Goal: Information Seeking & Learning: Compare options

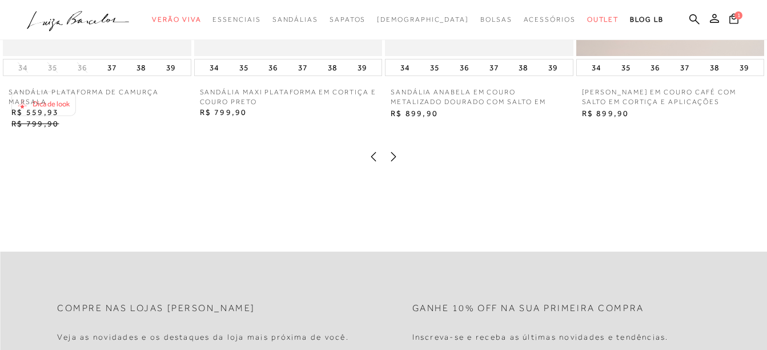
scroll to position [1543, 0]
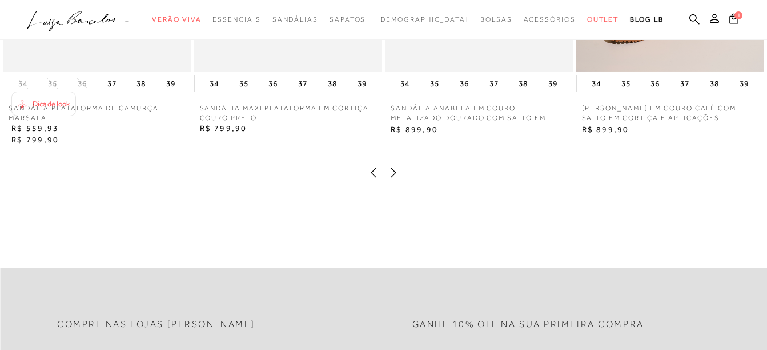
click at [393, 177] on icon at bounding box center [393, 172] width 5 height 9
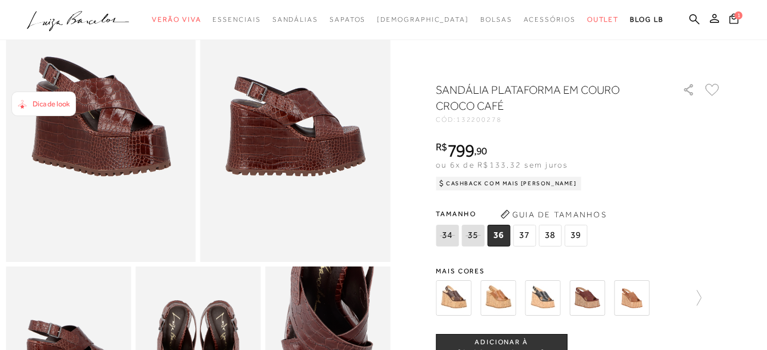
scroll to position [0, 0]
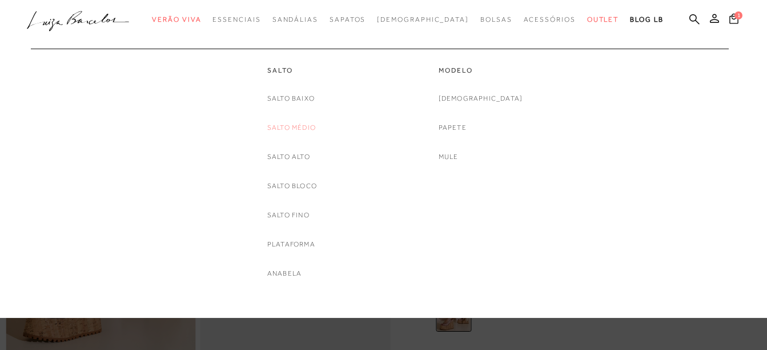
click at [285, 128] on link "Salto Médio" at bounding box center [291, 128] width 49 height 12
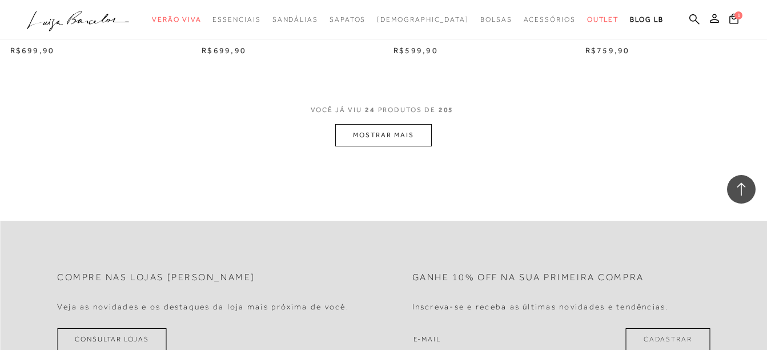
scroll to position [2228, 0]
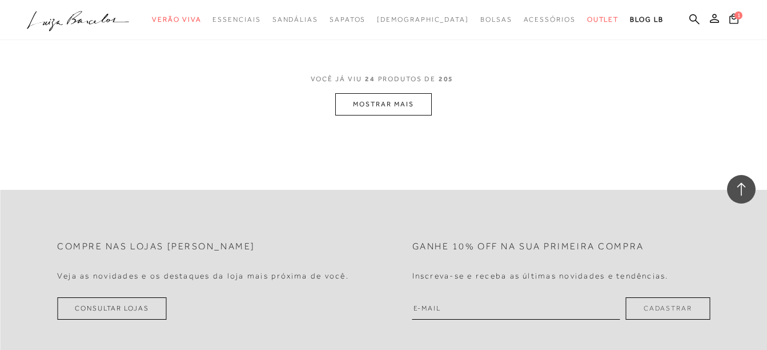
click at [375, 104] on button "MOSTRAR MAIS" at bounding box center [383, 104] width 96 height 22
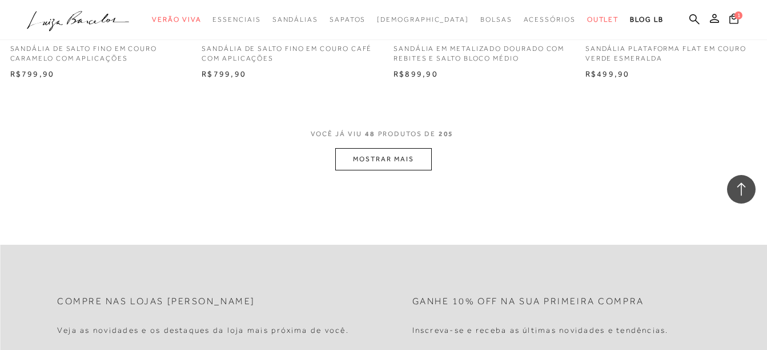
scroll to position [4342, 0]
click at [349, 161] on button "MOSTRAR MAIS" at bounding box center [383, 157] width 96 height 22
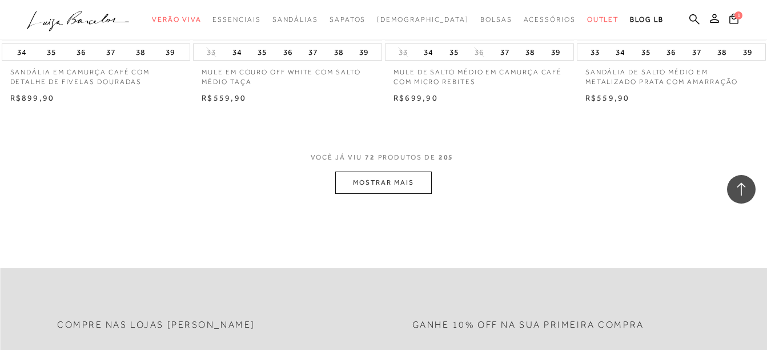
scroll to position [6513, 0]
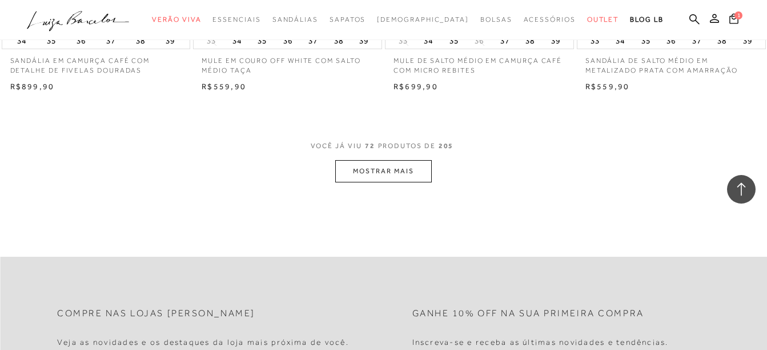
click at [366, 179] on button "MOSTRAR MAIS" at bounding box center [383, 171] width 96 height 22
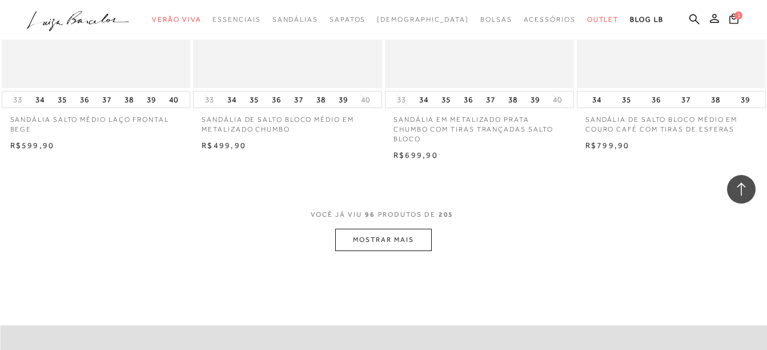
scroll to position [8627, 0]
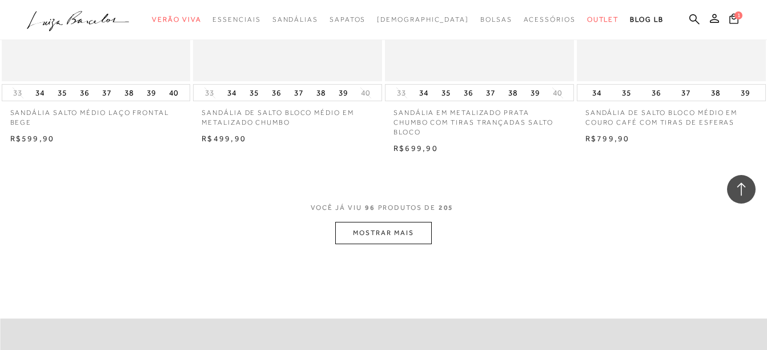
click at [387, 236] on button "MOSTRAR MAIS" at bounding box center [383, 233] width 96 height 22
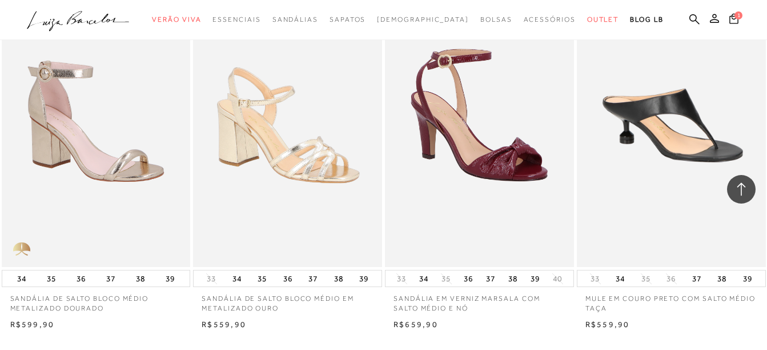
scroll to position [10855, 0]
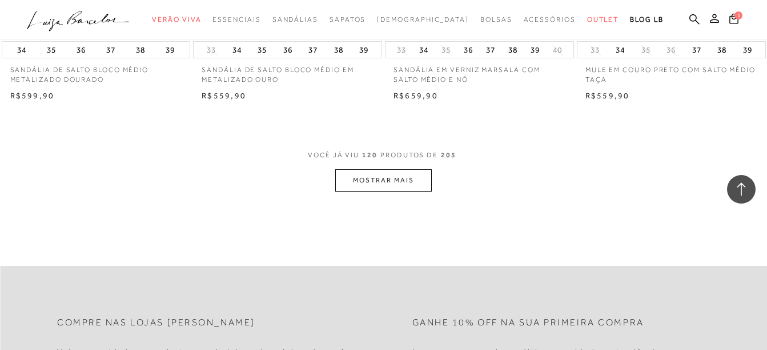
click at [356, 177] on button "MOSTRAR MAIS" at bounding box center [383, 180] width 96 height 22
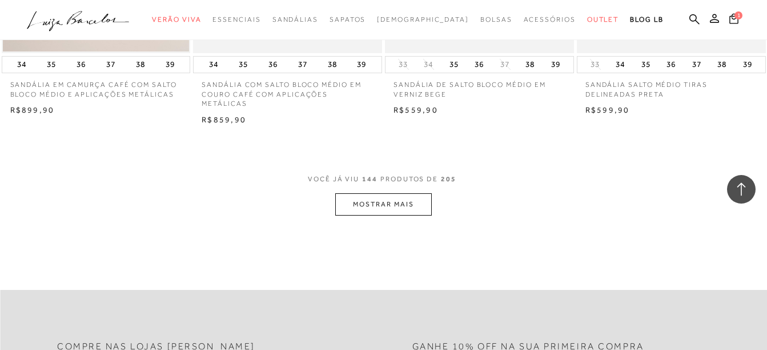
scroll to position [13083, 0]
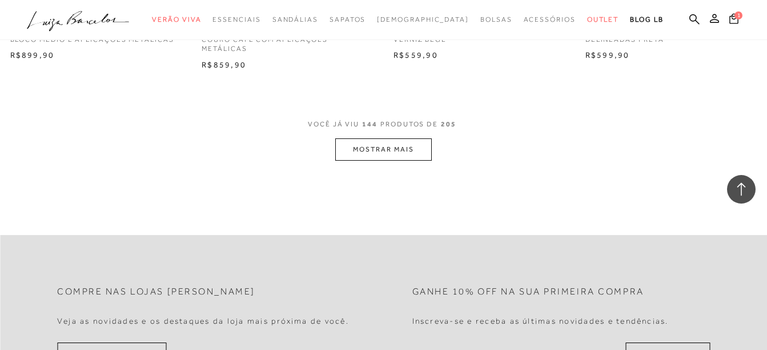
click at [406, 142] on button "MOSTRAR MAIS" at bounding box center [383, 149] width 96 height 22
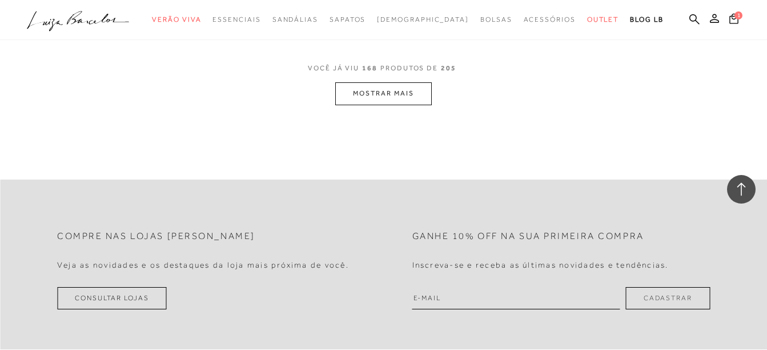
scroll to position [15140, 0]
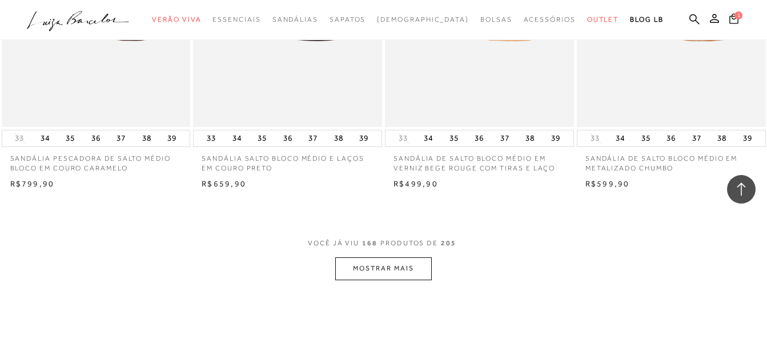
click at [389, 257] on button "MOSTRAR MAIS" at bounding box center [383, 268] width 96 height 22
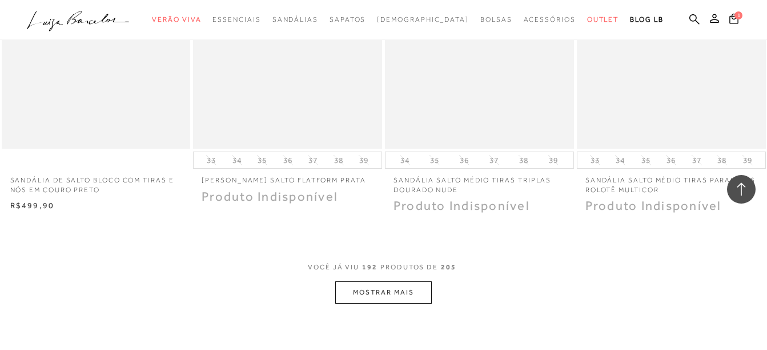
scroll to position [17311, 0]
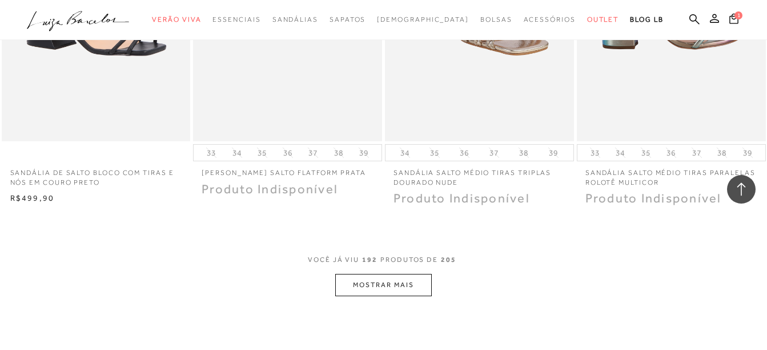
click at [358, 274] on button "MOSTRAR MAIS" at bounding box center [383, 285] width 96 height 22
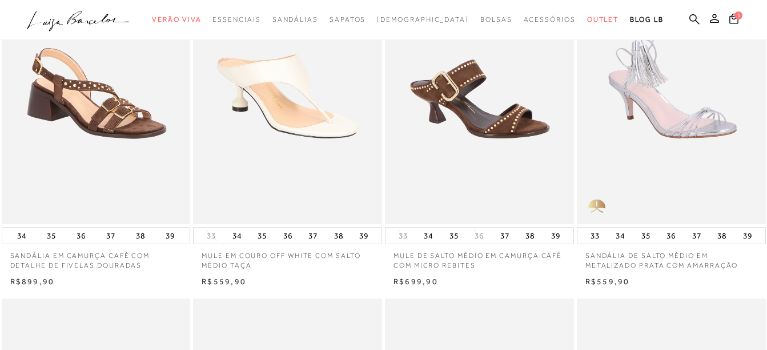
scroll to position [0, 0]
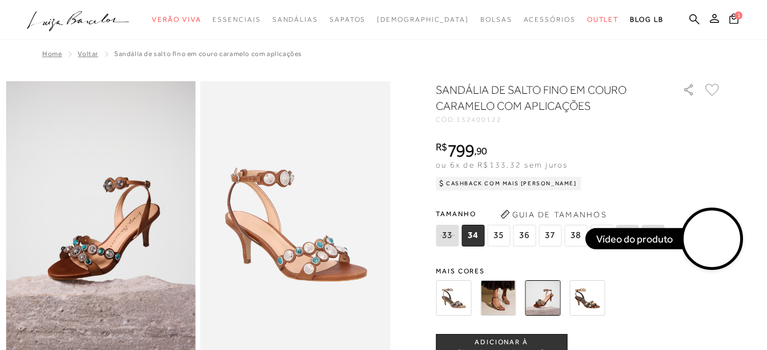
click at [501, 302] on img at bounding box center [497, 297] width 35 height 35
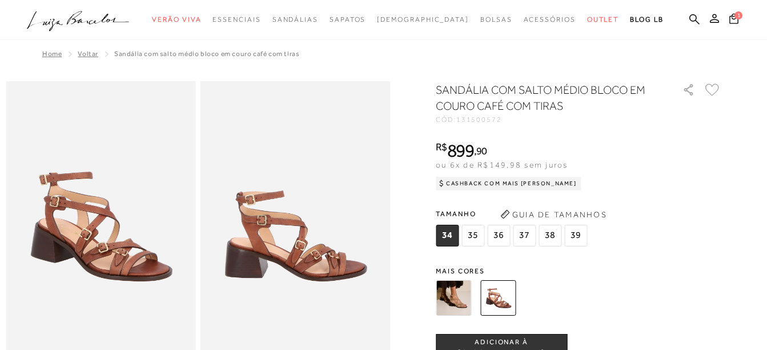
click at [456, 293] on img at bounding box center [453, 297] width 35 height 35
